Goal: Task Accomplishment & Management: Complete application form

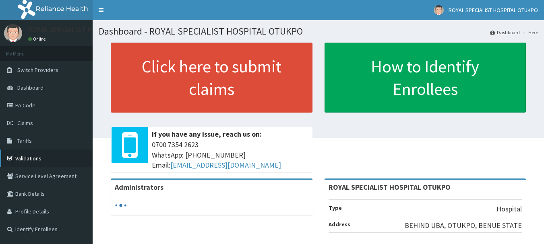
click at [26, 155] on link "Validations" at bounding box center [46, 159] width 93 height 18
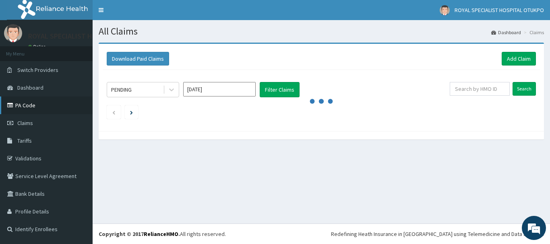
click at [28, 104] on link "PA Code" at bounding box center [46, 106] width 93 height 18
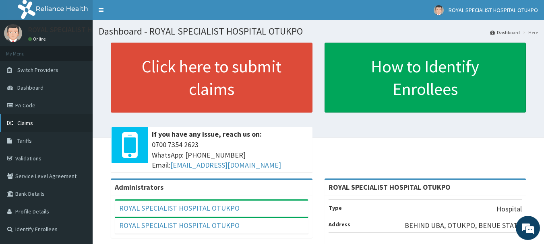
click at [20, 119] on link "Claims" at bounding box center [46, 123] width 93 height 18
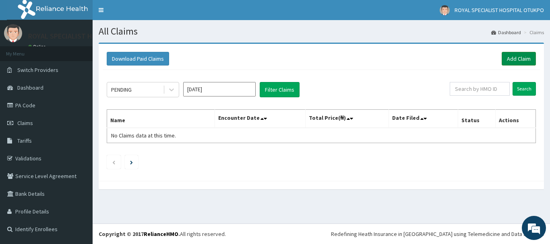
click at [519, 56] on link "Add Claim" at bounding box center [519, 59] width 34 height 14
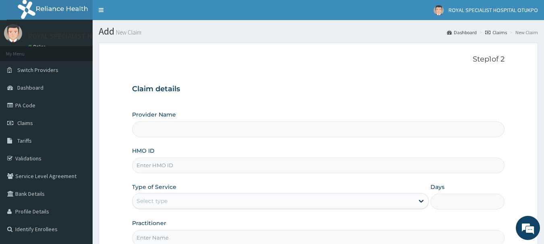
type input "ROYAL SPECIALIST HOSPITAL OTUKPO"
click at [231, 167] on input "HMO ID" at bounding box center [318, 166] width 373 height 16
type input "ITX/10230/F"
click at [243, 179] on div "Provider Name ROYAL SPECIALIST HOSPITAL OTUKPO HMO ID ITX/10230/F Type of Servi…" at bounding box center [318, 178] width 373 height 135
click at [374, 200] on div "Select type" at bounding box center [272, 201] width 281 height 13
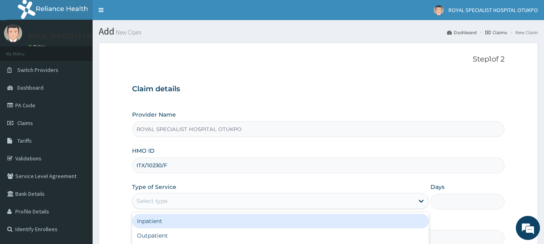
click at [322, 221] on div "Inpatient" at bounding box center [280, 221] width 297 height 14
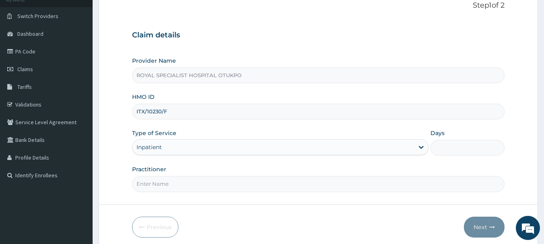
scroll to position [87, 0]
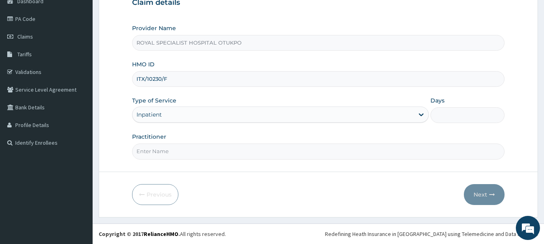
click at [259, 151] on input "Practitioner" at bounding box center [318, 152] width 373 height 16
type input "DR OGWUCHE"
click at [465, 110] on input "Days" at bounding box center [467, 115] width 74 height 16
type input "2"
click at [481, 190] on button "Next" at bounding box center [484, 194] width 41 height 21
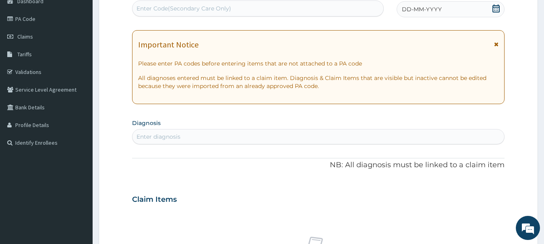
click at [262, 6] on div "Enter Code(Secondary Care Only)" at bounding box center [257, 8] width 251 height 13
type input "PA/808516"
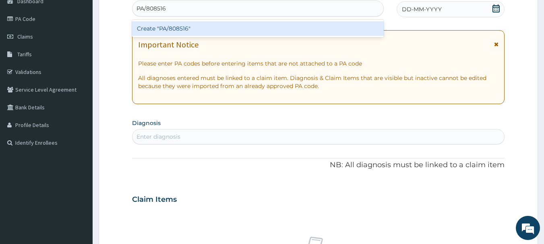
click at [219, 29] on div "Create "PA/808516"" at bounding box center [258, 28] width 252 height 14
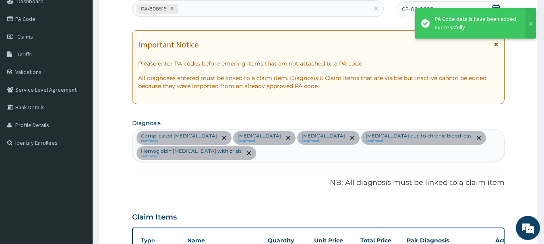
scroll to position [455, 0]
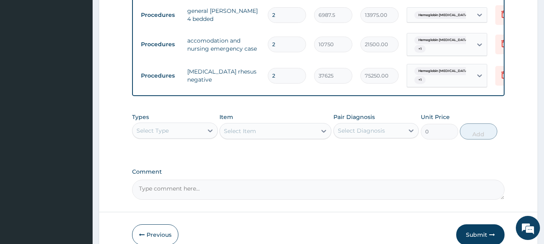
scroll to position [526, 0]
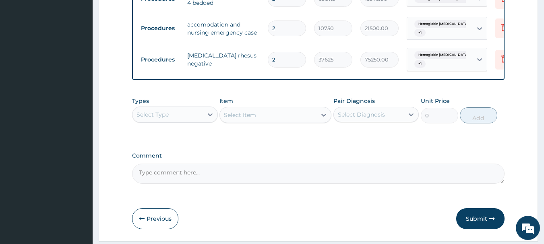
click at [314, 167] on textarea "Comment" at bounding box center [318, 174] width 373 height 20
type textarea "48 HOURS ADMISSION"
click at [477, 216] on button "Submit" at bounding box center [480, 219] width 48 height 21
